Goal: Task Accomplishment & Management: Complete application form

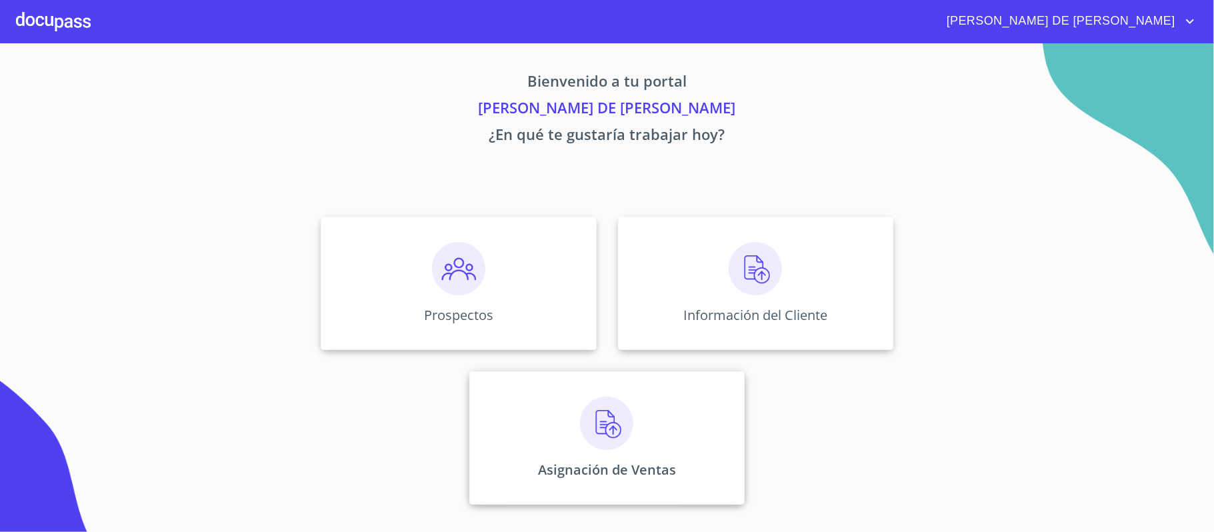
click at [662, 449] on div "Asignación de Ventas" at bounding box center [606, 437] width 275 height 133
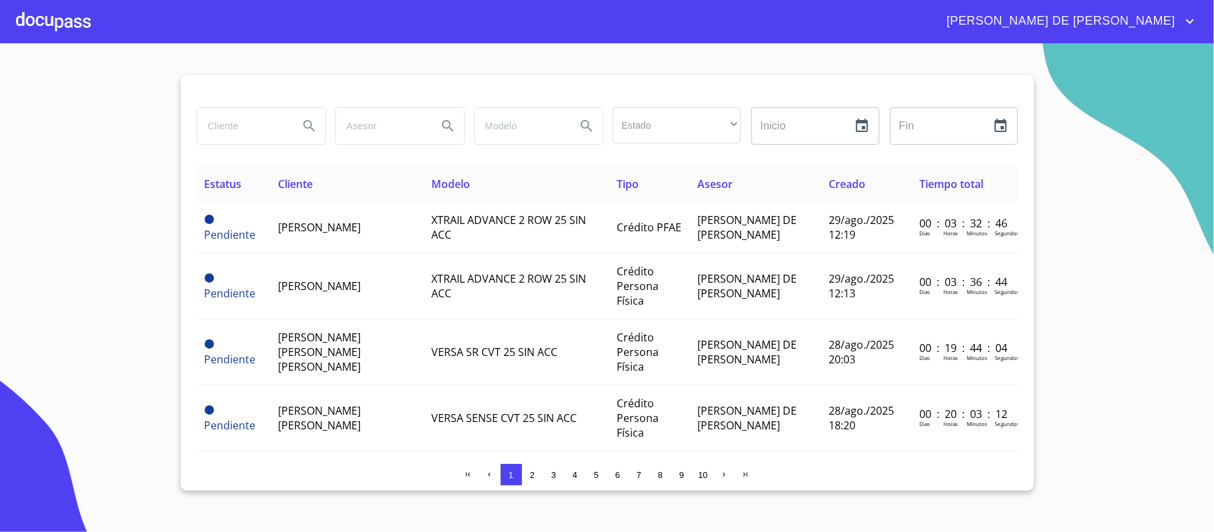
click at [224, 125] on input "search" at bounding box center [242, 126] width 91 height 36
type input "[PERSON_NAME] [PERSON_NAME]"
click at [311, 129] on icon "Search" at bounding box center [309, 126] width 16 height 16
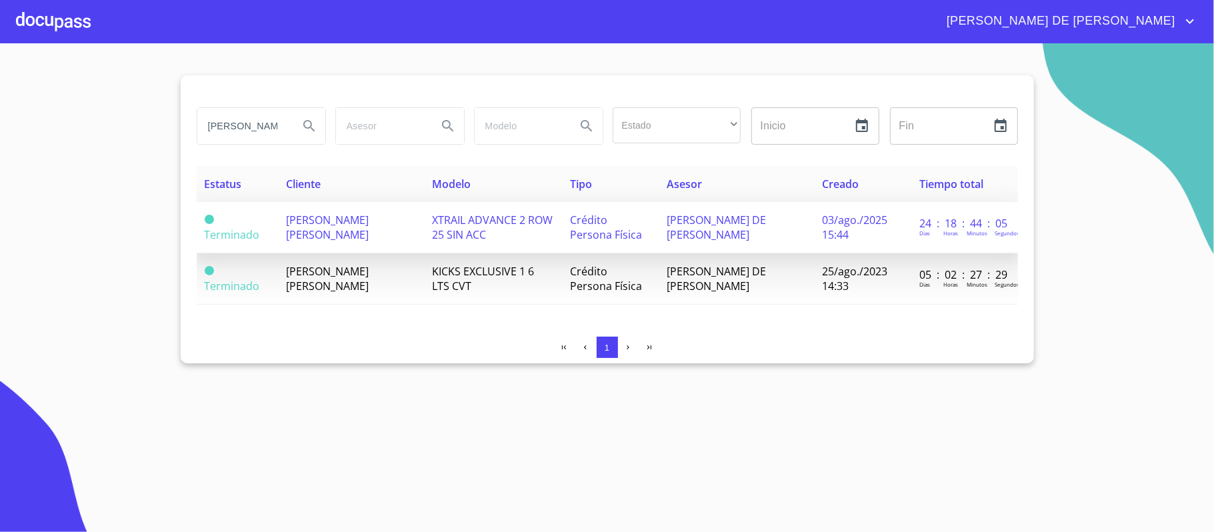
click at [367, 225] on span "[PERSON_NAME] [PERSON_NAME]" at bounding box center [328, 227] width 83 height 29
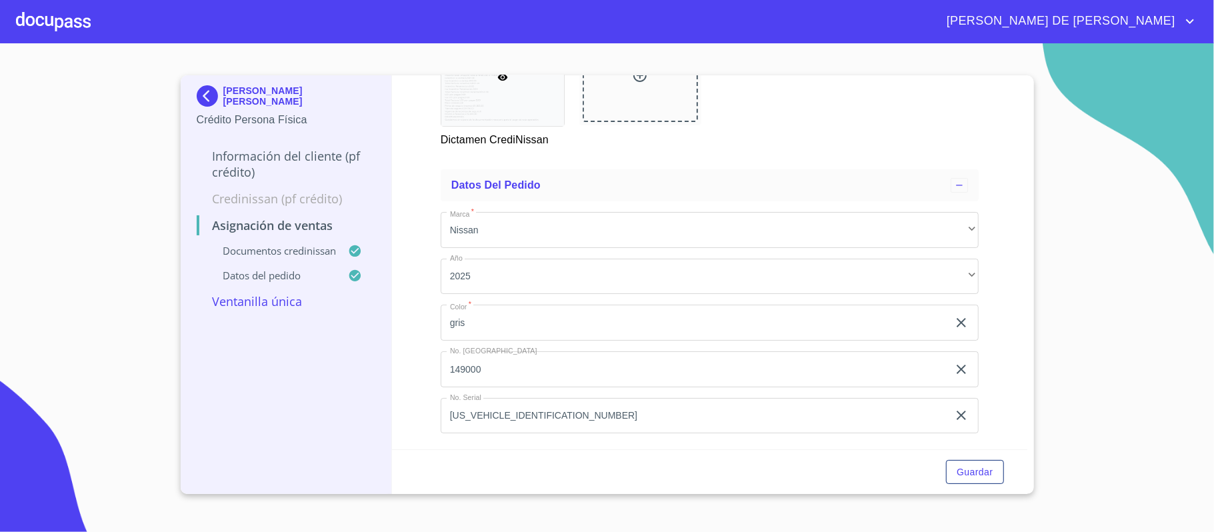
scroll to position [795, 0]
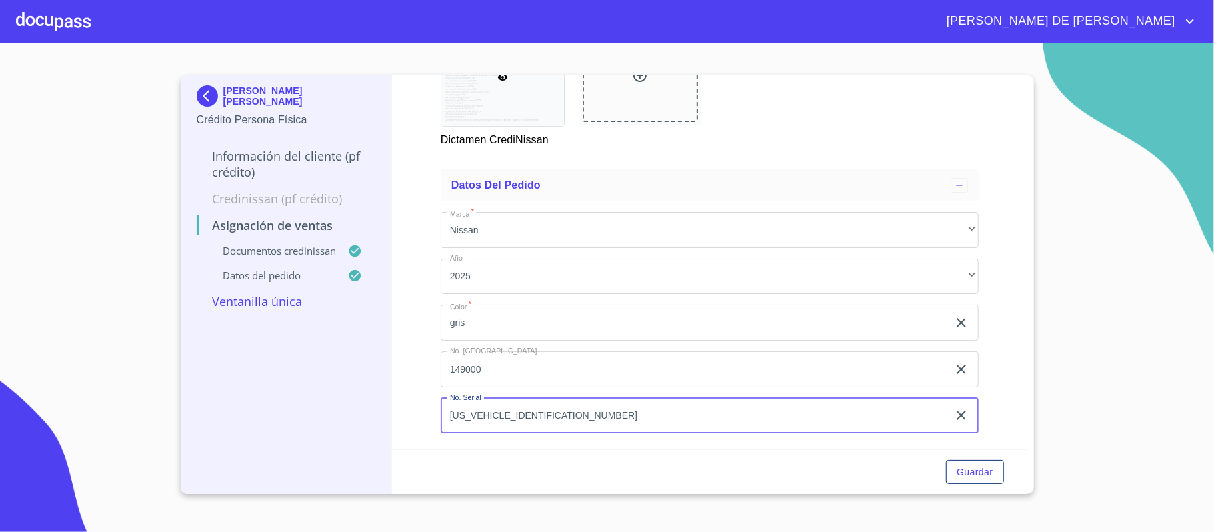
click at [622, 420] on input "[US_VEHICLE_IDENTIFICATION_NUMBER]" at bounding box center [694, 416] width 507 height 36
type input "[US_VEHICLE_IDENTIFICATION_NUMBER]"
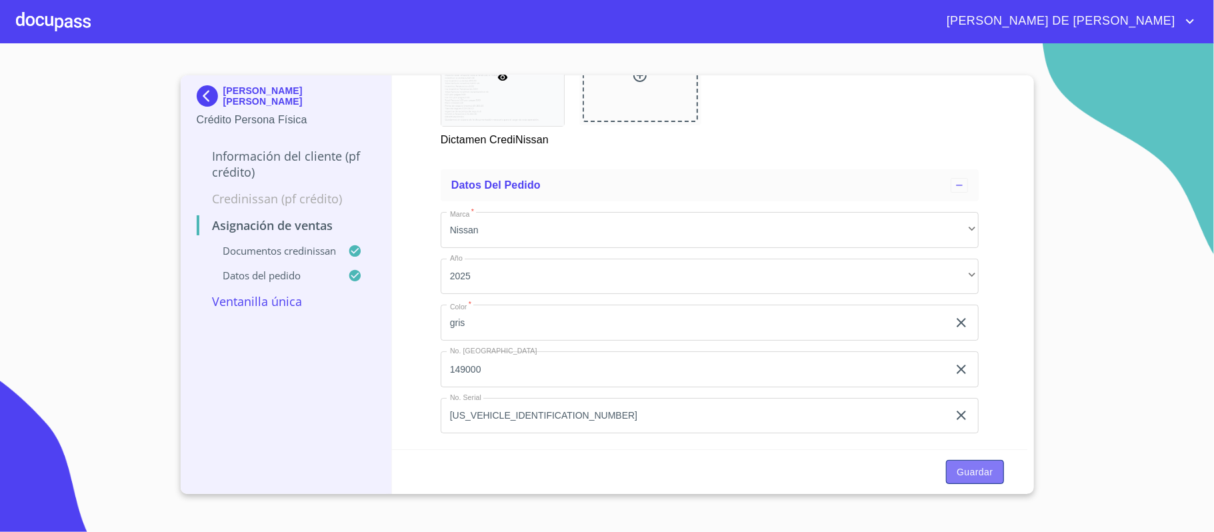
click at [975, 467] on span "Guardar" at bounding box center [975, 472] width 36 height 17
